Goal: Check status: Check status

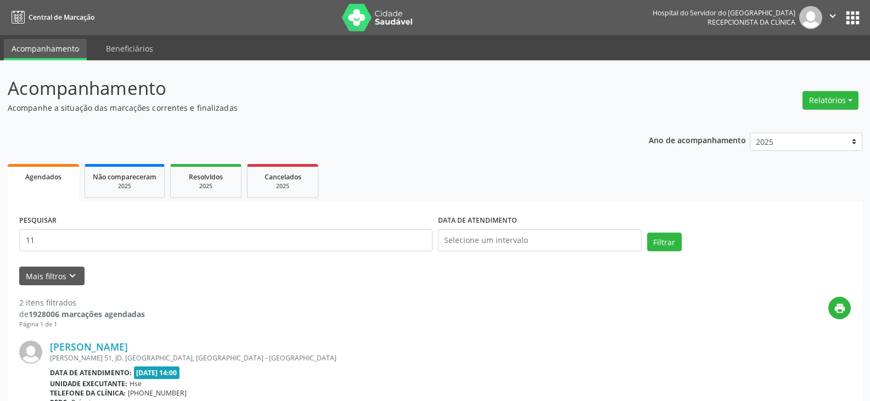
type input "1"
click at [480, 237] on input "text" at bounding box center [540, 240] width 204 height 22
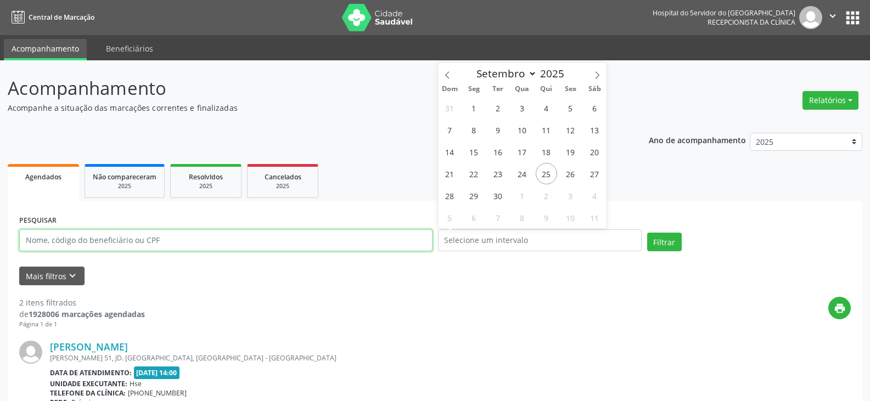
click at [398, 240] on input "text" at bounding box center [225, 240] width 413 height 22
click at [331, 235] on input "text" at bounding box center [225, 240] width 413 height 22
type input "93535708400"
click at [647, 233] on button "Filtrar" at bounding box center [664, 242] width 35 height 19
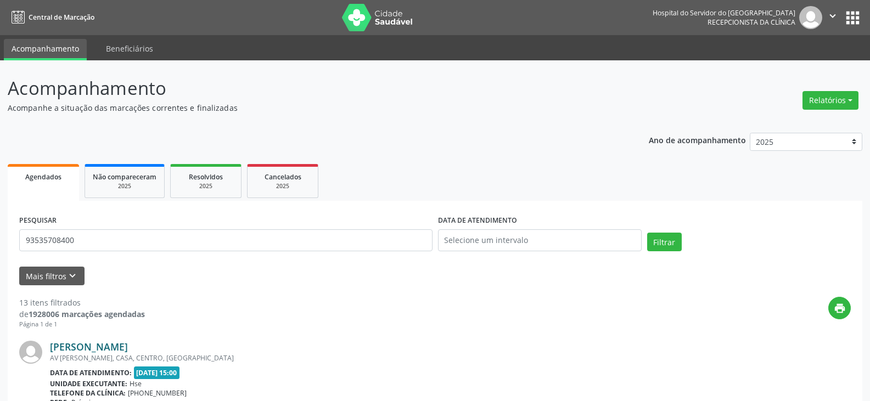
click at [128, 349] on link "[PERSON_NAME]" at bounding box center [89, 347] width 78 height 12
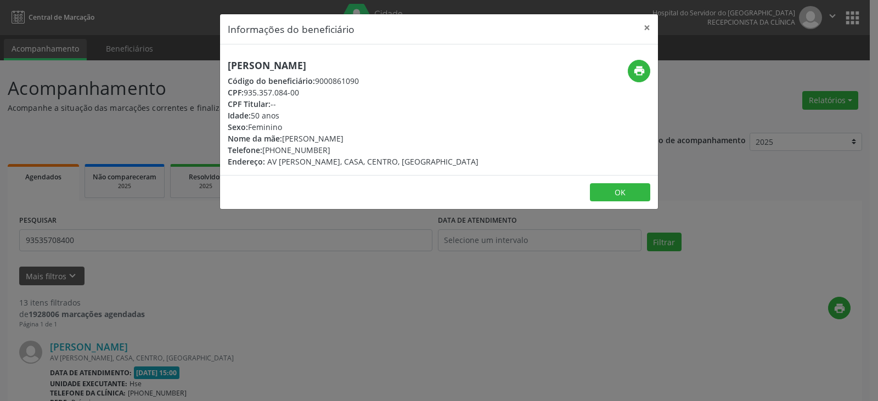
drag, startPoint x: 378, startPoint y: 66, endPoint x: 229, endPoint y: 65, distance: 149.3
click at [229, 65] on h5 "[PERSON_NAME]" at bounding box center [353, 66] width 251 height 12
copy h5 "[PERSON_NAME]"
click at [395, 64] on h5 "[PERSON_NAME]" at bounding box center [353, 66] width 251 height 12
drag, startPoint x: 389, startPoint y: 60, endPoint x: 219, endPoint y: 59, distance: 169.6
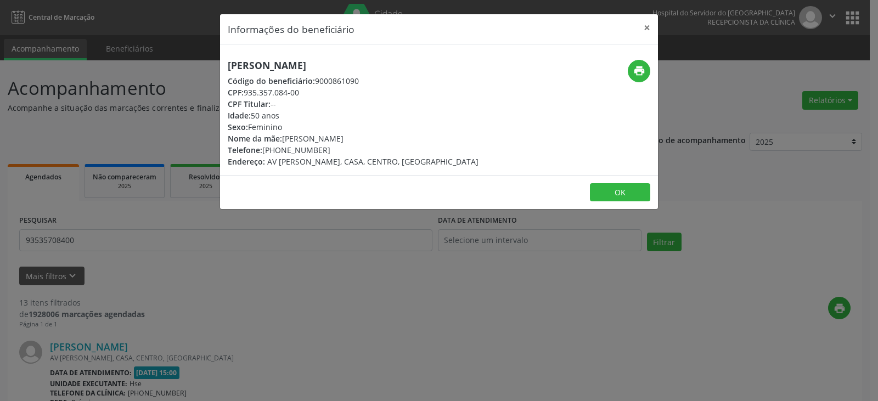
click at [219, 59] on div "Informações do beneficiário × [PERSON_NAME] Código do beneficiário: 9000861090 …" at bounding box center [439, 200] width 878 height 401
copy h5 "[PERSON_NAME]"
click at [641, 74] on icon "print" at bounding box center [639, 71] width 12 height 12
drag, startPoint x: 340, startPoint y: 144, endPoint x: 278, endPoint y: 151, distance: 62.4
click at [278, 151] on div "Telefone: [PHONE_NUMBER]" at bounding box center [353, 150] width 251 height 12
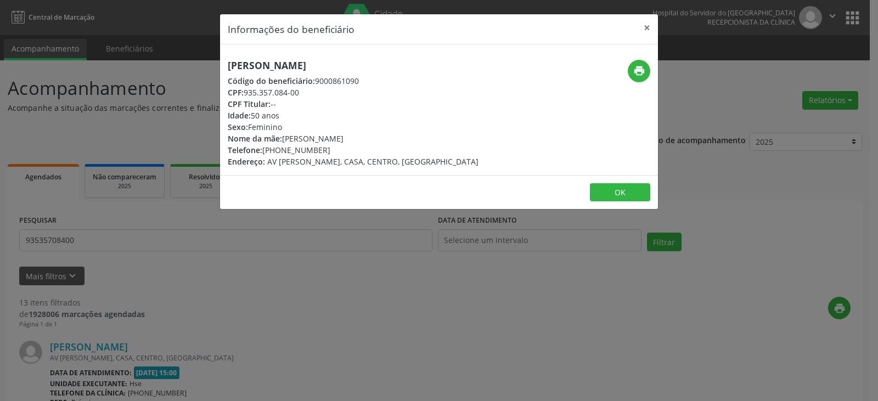
copy div "99941-1325"
